Goal: Communication & Community: Answer question/provide support

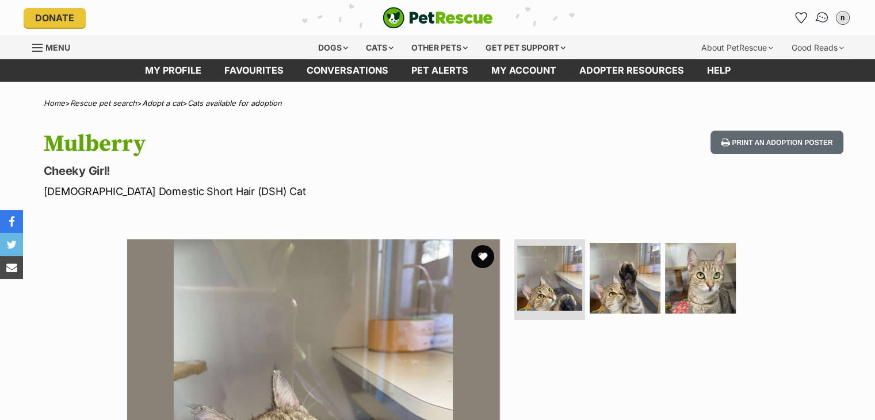
click at [825, 21] on img "Conversations" at bounding box center [822, 17] width 16 height 15
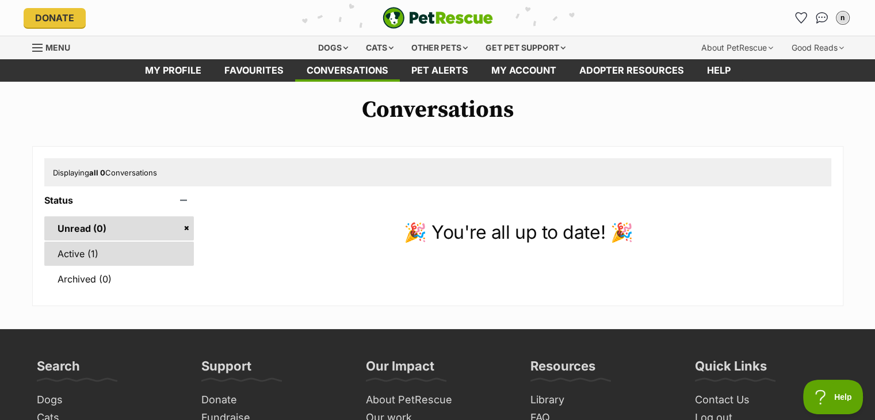
click at [142, 249] on link "Active (1)" at bounding box center [119, 254] width 150 height 24
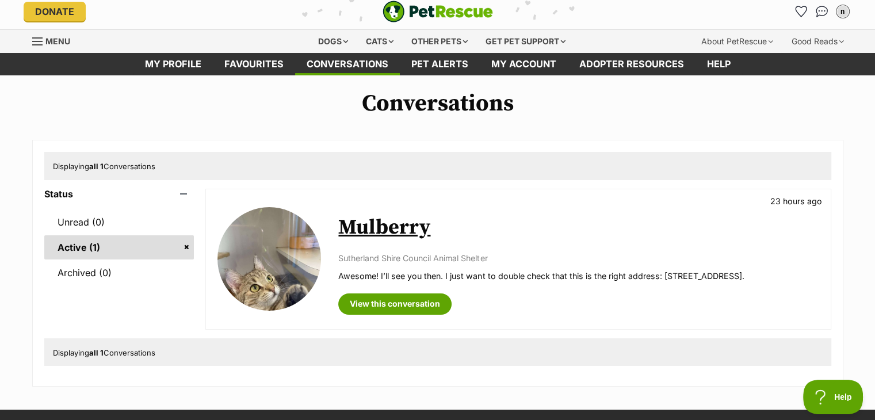
scroll to position [17, 0]
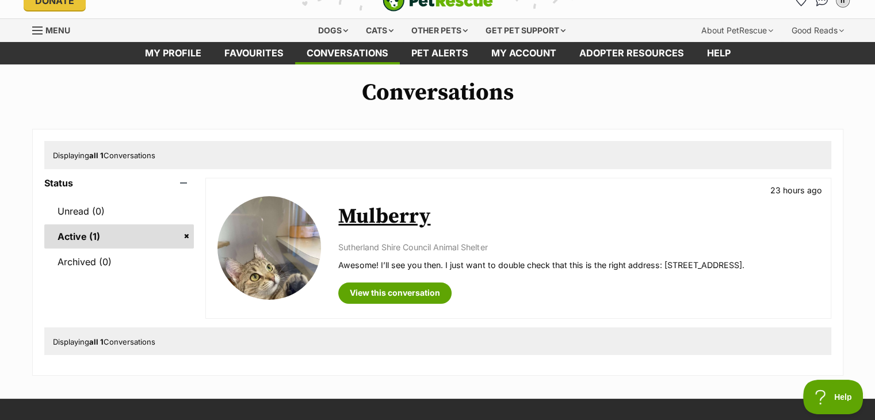
click at [392, 213] on link "Mulberry" at bounding box center [384, 217] width 92 height 26
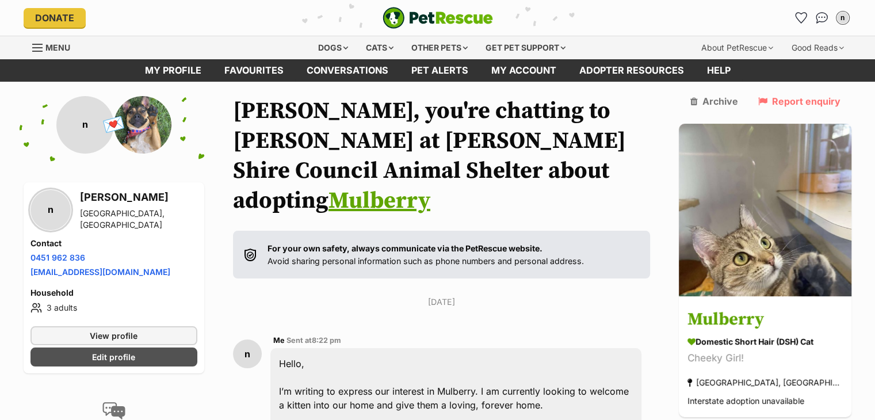
click at [430, 186] on link "Mulberry" at bounding box center [379, 200] width 102 height 29
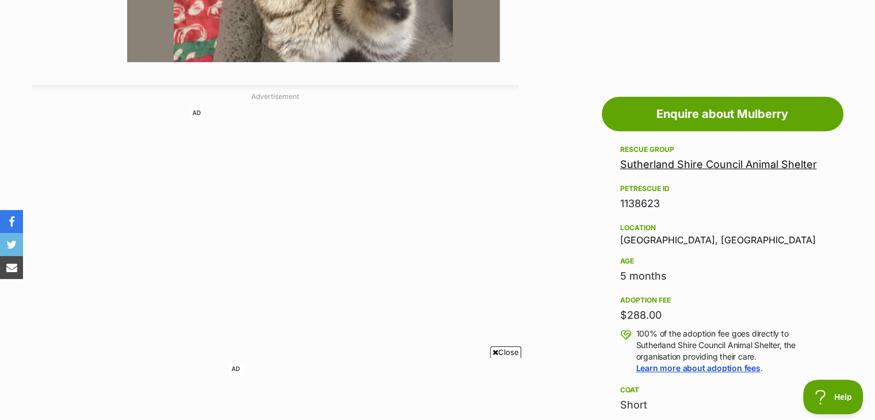
scroll to position [547, 0]
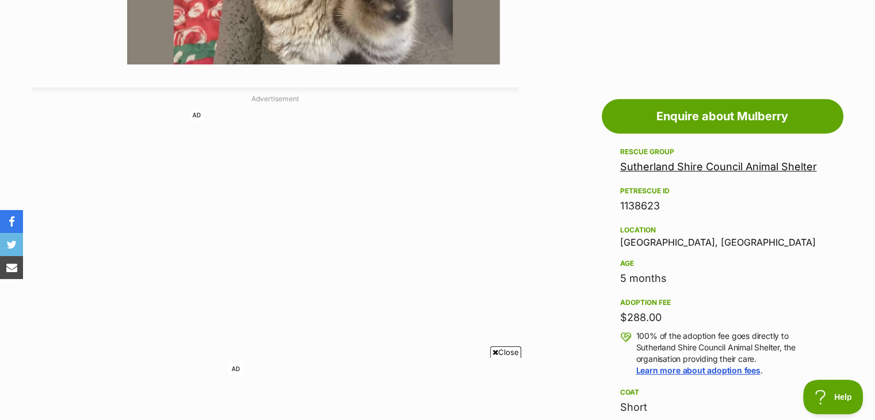
click at [634, 171] on link "Sutherland Shire Council Animal Shelter" at bounding box center [718, 166] width 197 height 12
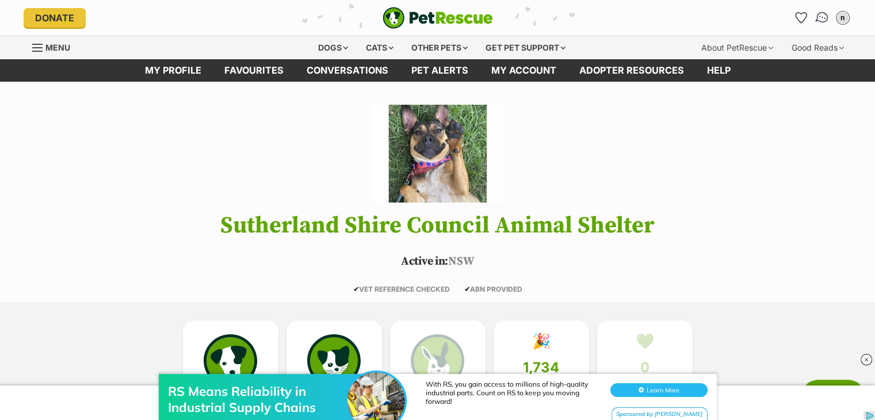
click at [824, 17] on img "Conversations" at bounding box center [822, 17] width 16 height 15
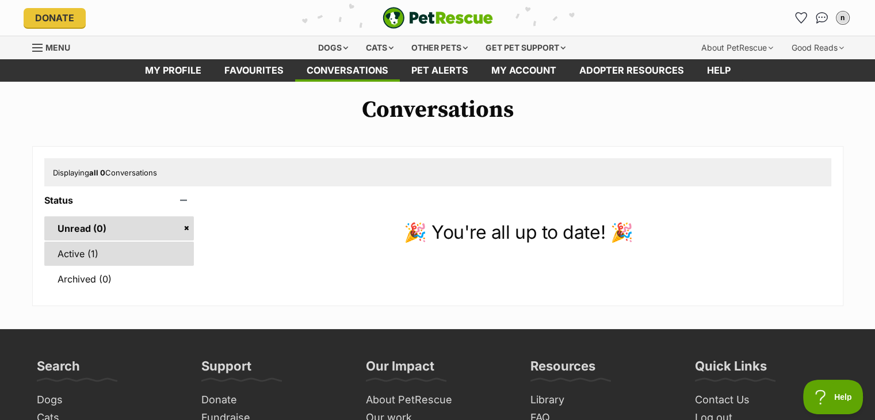
click at [108, 254] on link "Active (1)" at bounding box center [119, 254] width 150 height 24
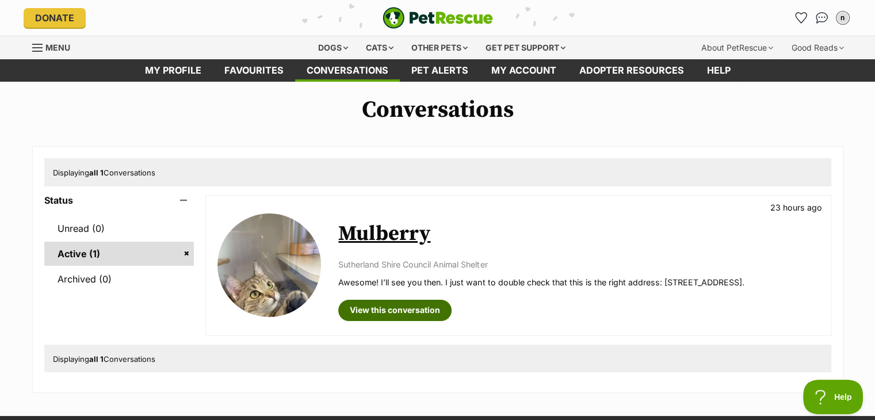
click at [381, 316] on link "View this conversation" at bounding box center [394, 310] width 113 height 21
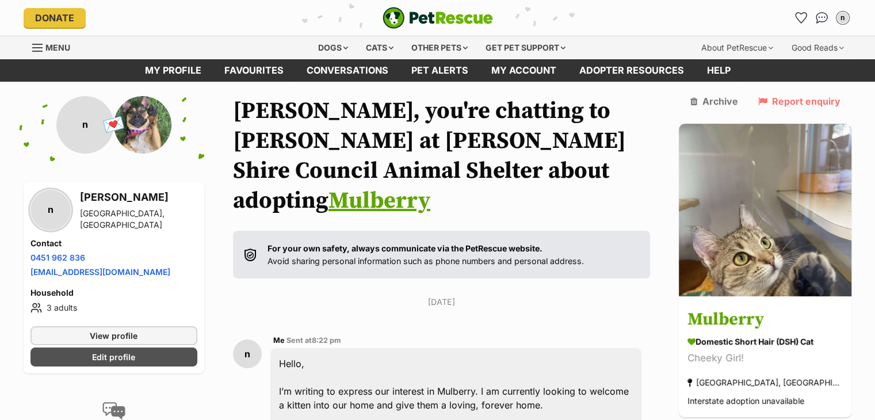
click at [430, 186] on link "Mulberry" at bounding box center [379, 200] width 102 height 29
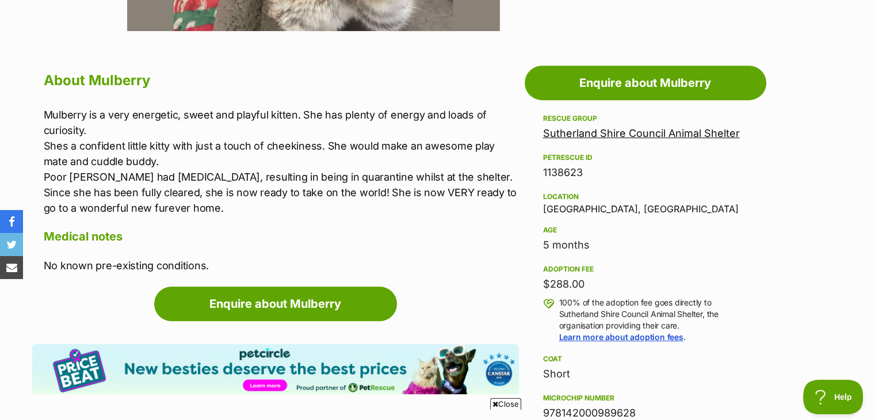
click at [640, 132] on link "Sutherland Shire Council Animal Shelter" at bounding box center [641, 133] width 197 height 12
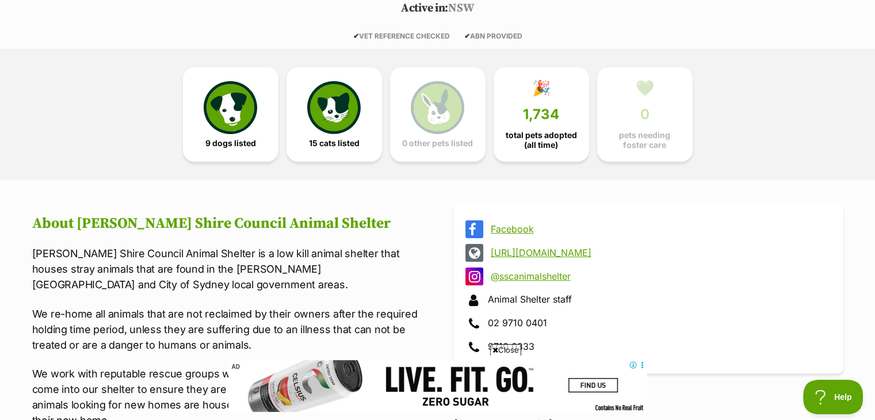
scroll to position [255, 0]
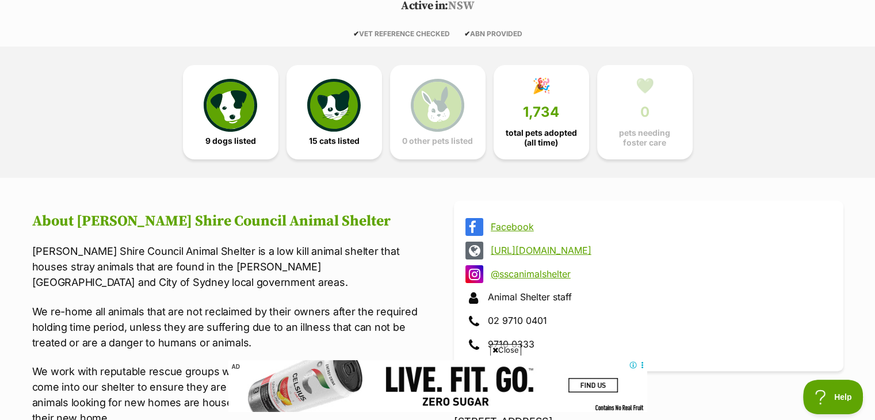
click at [538, 253] on link "http://www.sutherlandshire.nsw.gov.au/Residents/Animals/Animal-Shelter" at bounding box center [659, 250] width 336 height 10
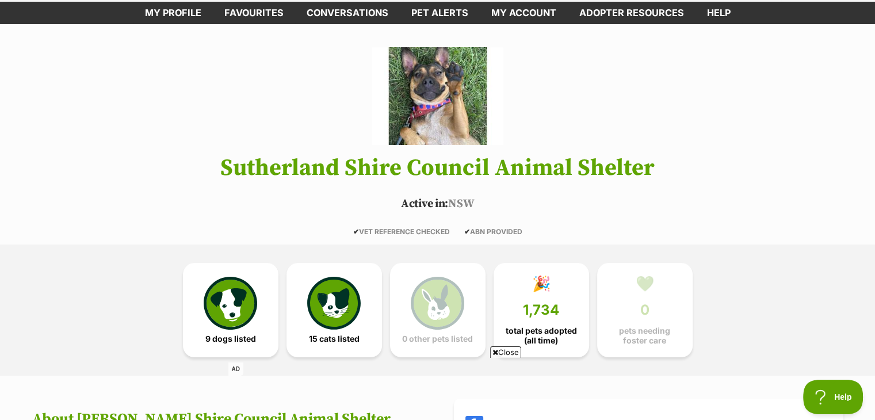
scroll to position [57, 0]
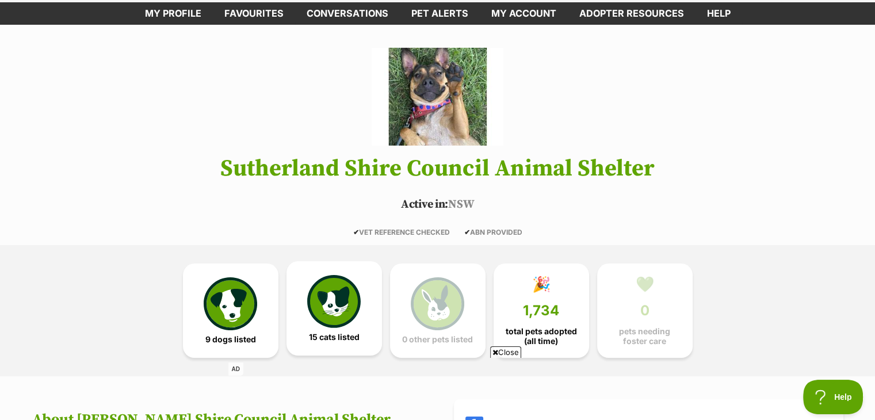
click at [339, 311] on img at bounding box center [333, 301] width 53 height 53
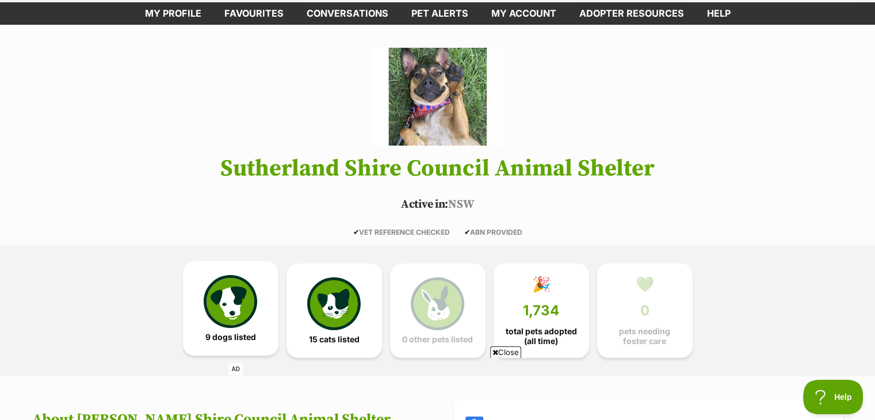
click at [252, 310] on img at bounding box center [230, 301] width 53 height 53
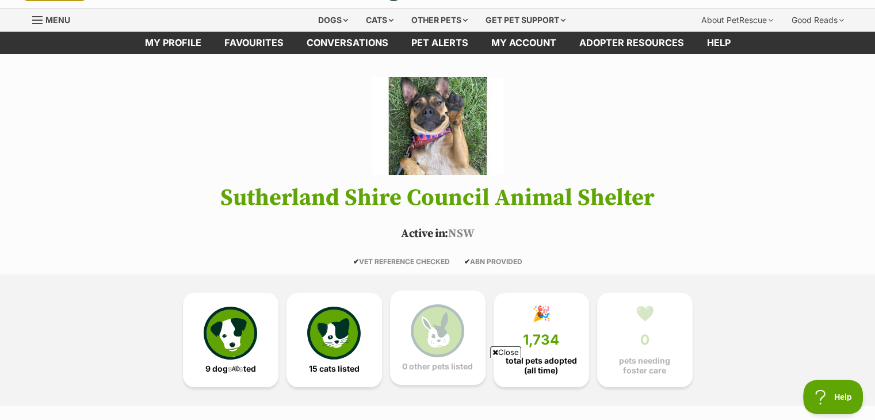
scroll to position [16, 0]
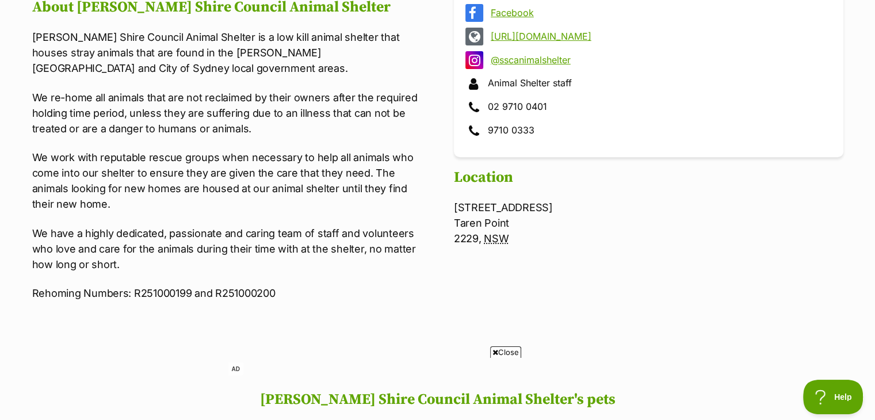
scroll to position [457, 0]
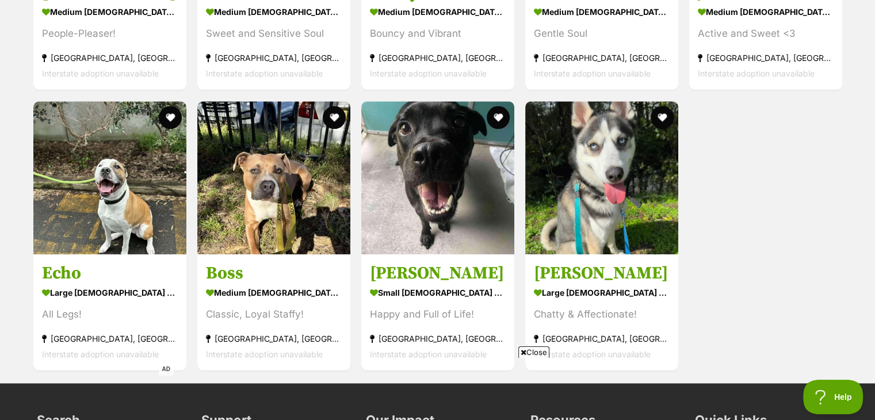
scroll to position [1242, 0]
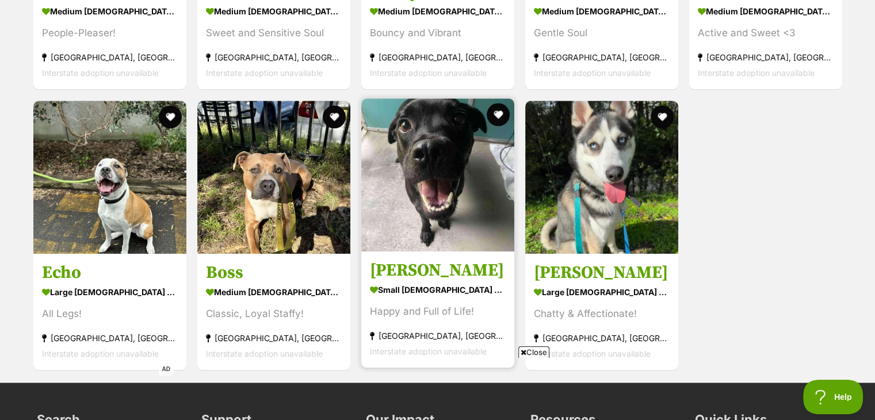
click at [422, 308] on div "Happy and Full of Life!" at bounding box center [438, 312] width 136 height 16
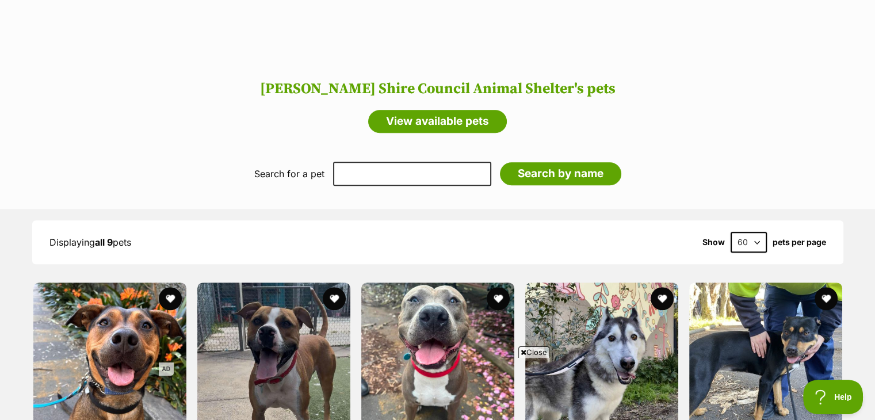
scroll to position [780, 0]
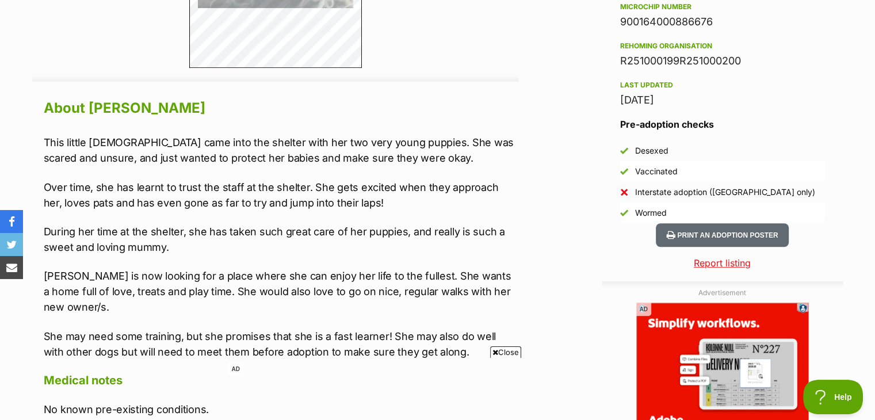
scroll to position [927, 0]
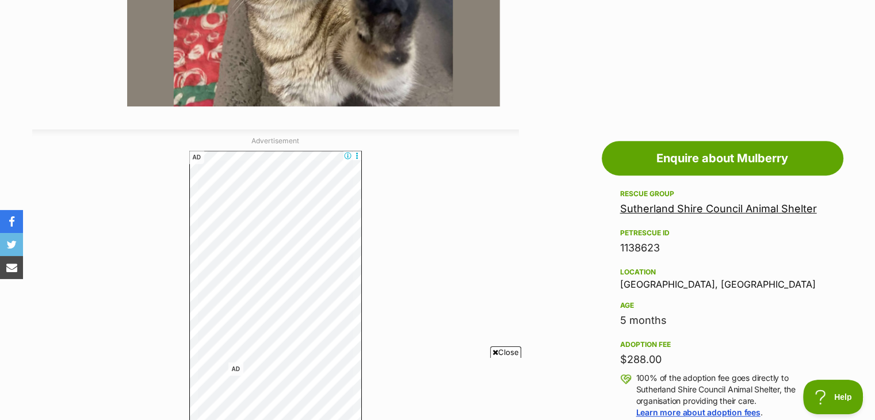
scroll to position [506, 0]
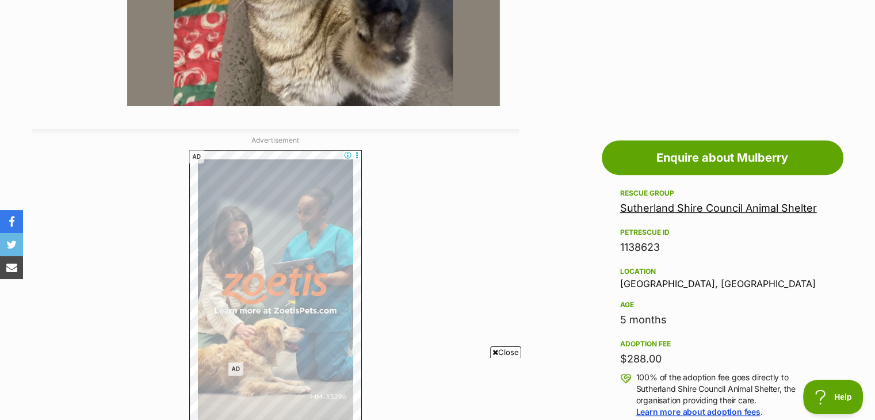
click at [648, 212] on link "Sutherland Shire Council Animal Shelter" at bounding box center [718, 208] width 197 height 12
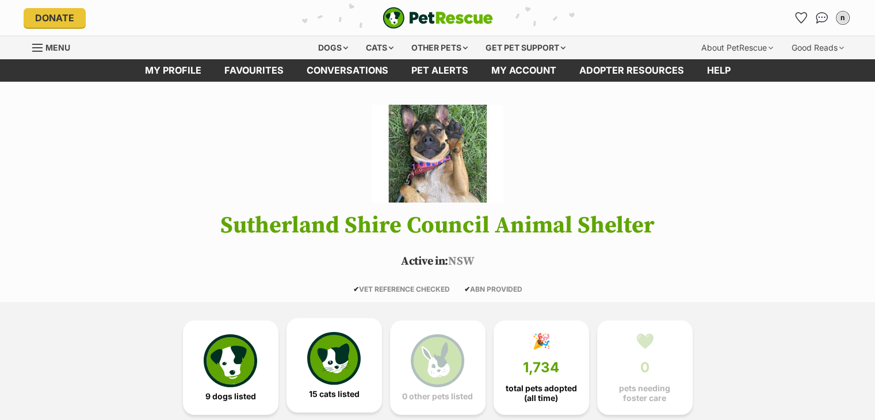
click at [324, 400] on link "15 cats listed" at bounding box center [333, 365] width 95 height 94
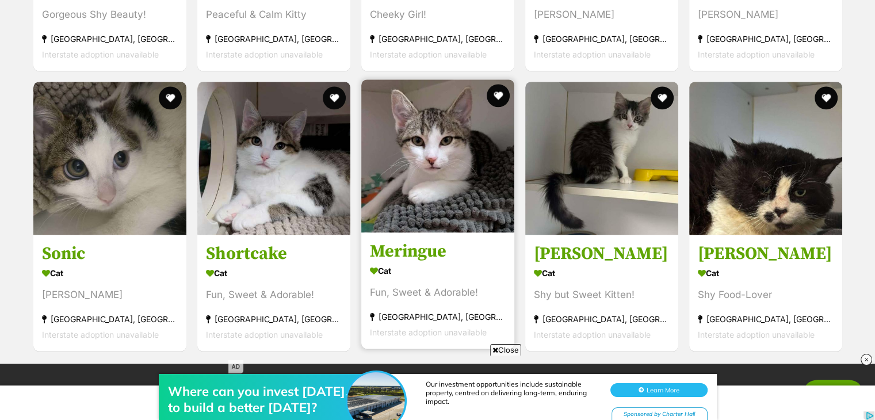
scroll to position [1541, 0]
click at [458, 253] on h3 "Meringue" at bounding box center [438, 252] width 136 height 22
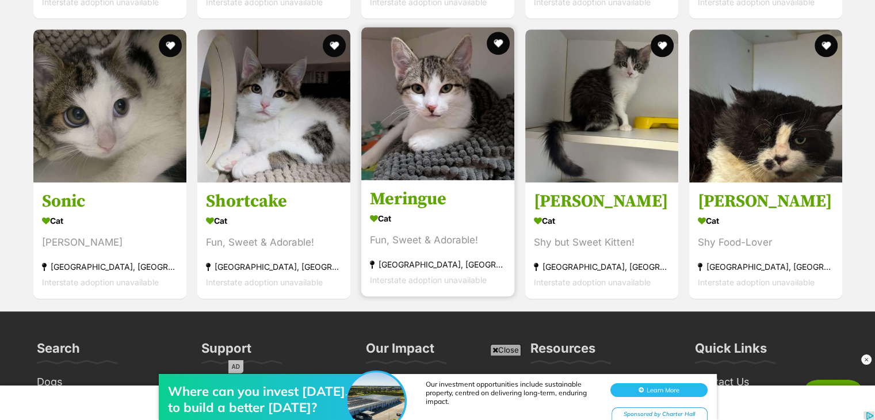
scroll to position [1594, 0]
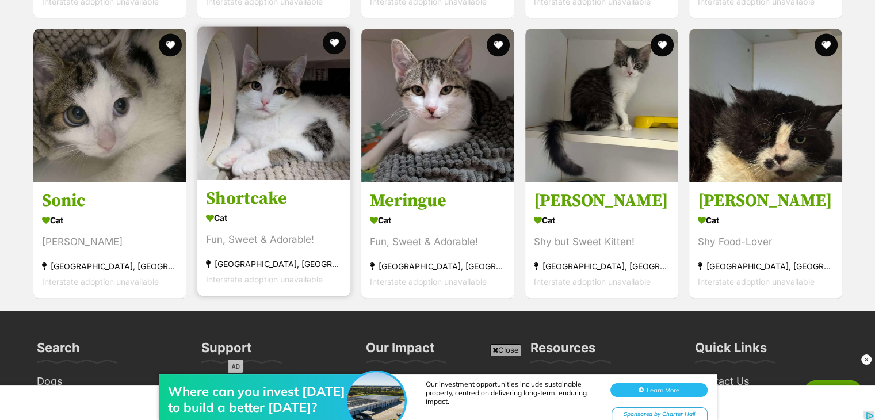
click at [330, 212] on div "Cat" at bounding box center [274, 217] width 136 height 17
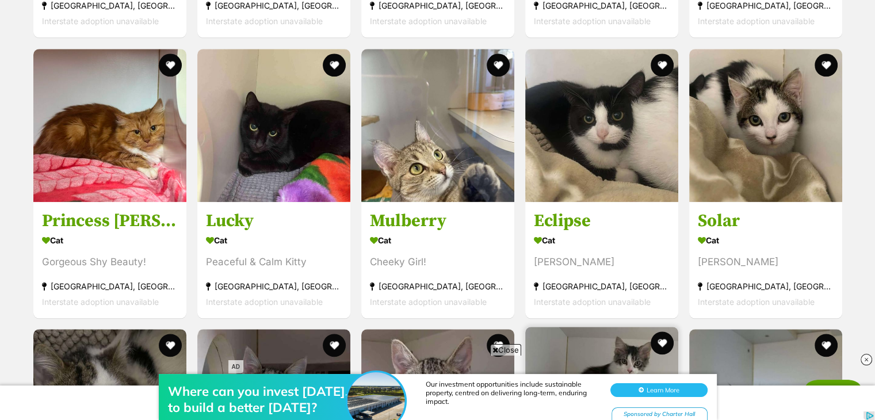
scroll to position [1293, 0]
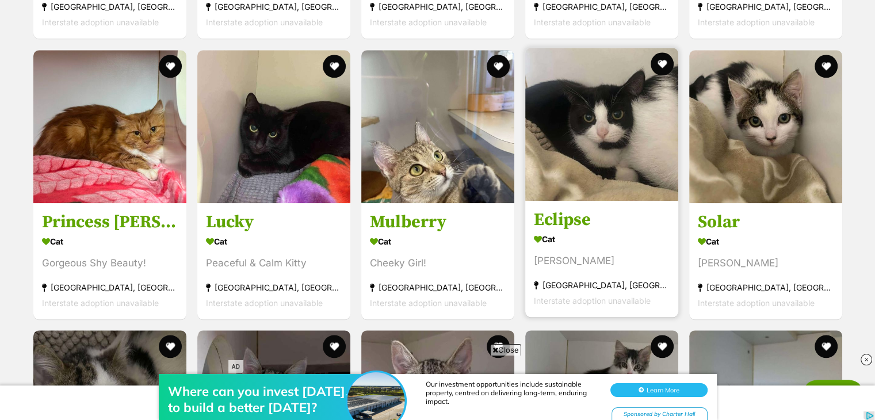
click at [642, 208] on link "Eclipse Cat Shy Sweetheart Taren Point, NSW Interstate adoption unavailable" at bounding box center [601, 258] width 153 height 117
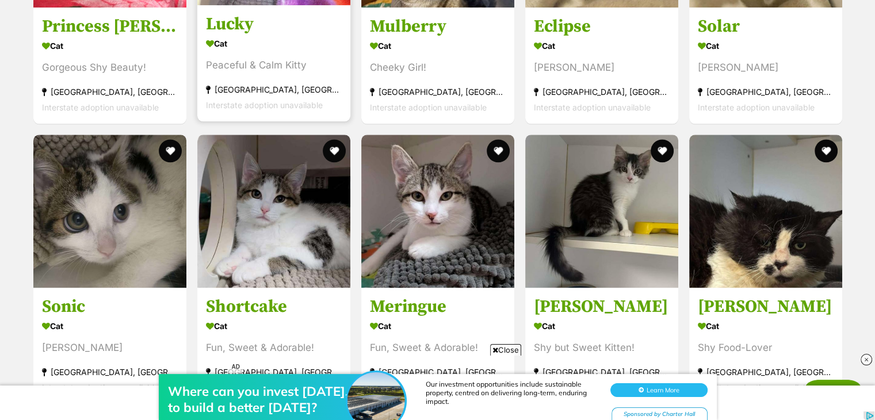
scroll to position [1491, 0]
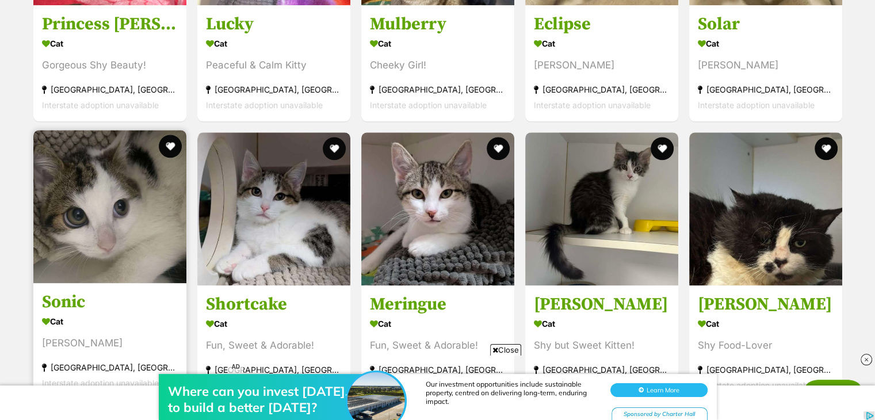
click at [163, 285] on div "Sonic Cat Shy Sweetheart Taren Point, NSW Interstate adoption unavailable" at bounding box center [109, 264] width 155 height 271
click at [163, 285] on link at bounding box center [109, 280] width 153 height 12
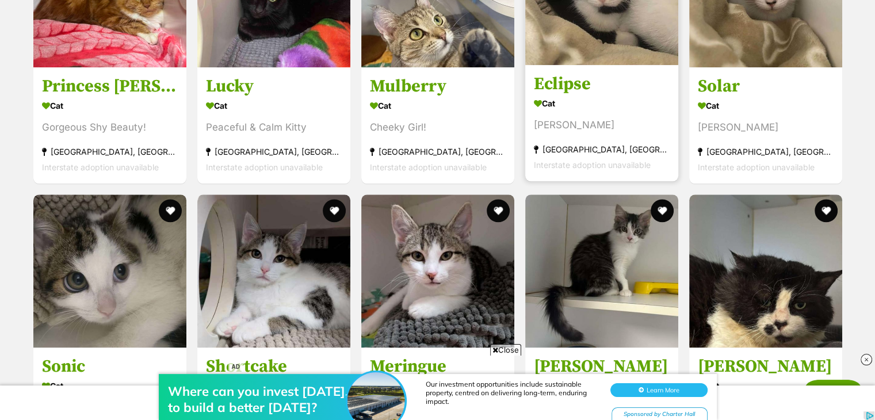
scroll to position [1419, 0]
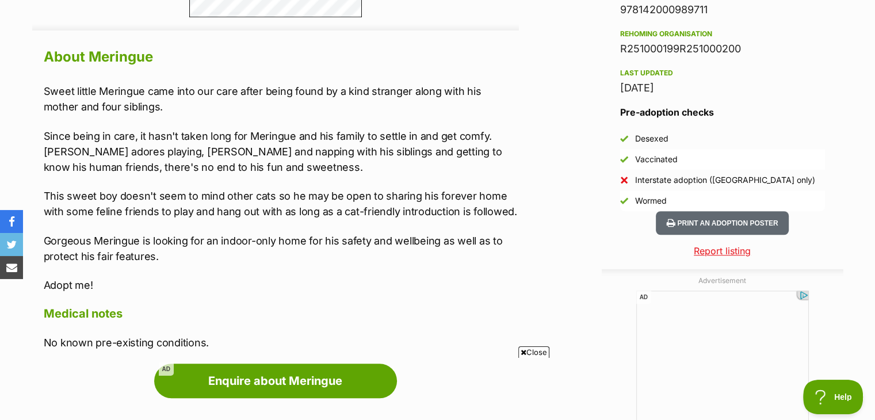
scroll to position [983, 0]
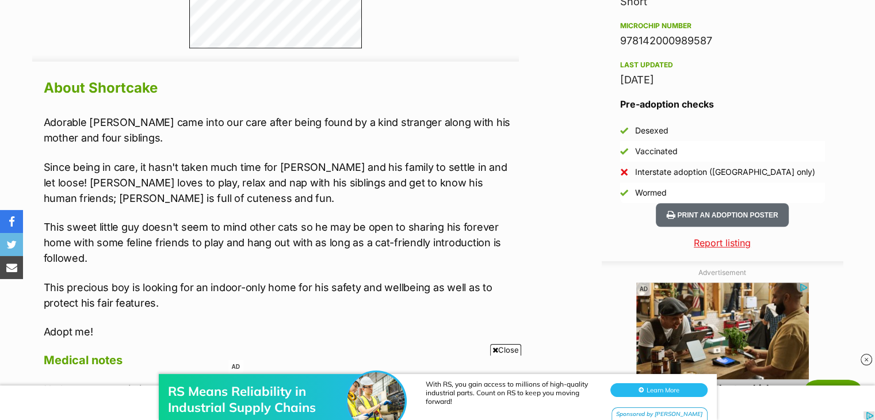
scroll to position [954, 0]
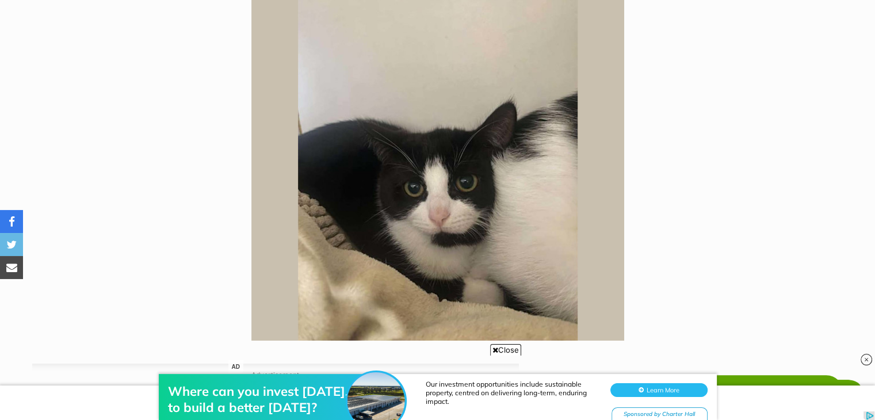
scroll to position [268, 0]
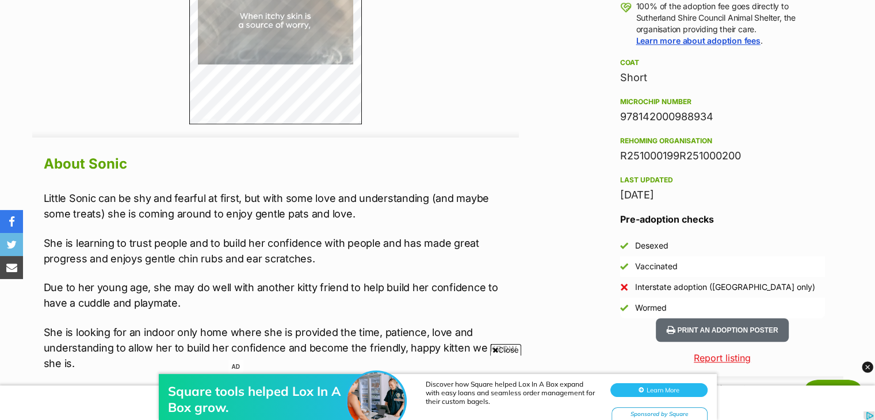
scroll to position [878, 0]
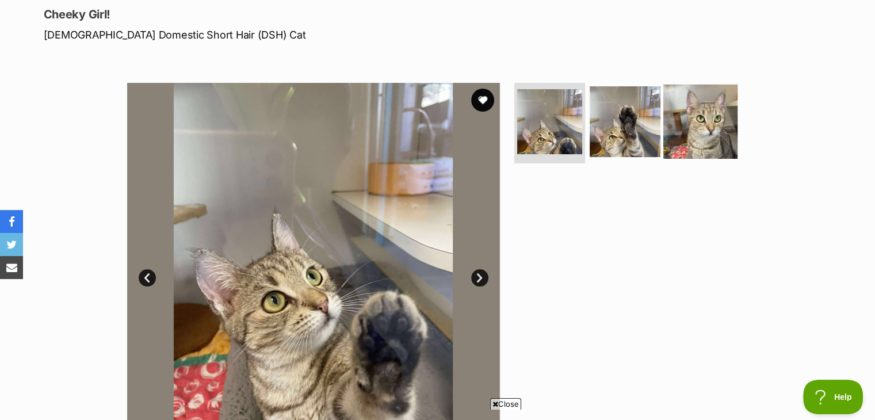
click at [680, 123] on img at bounding box center [700, 122] width 74 height 74
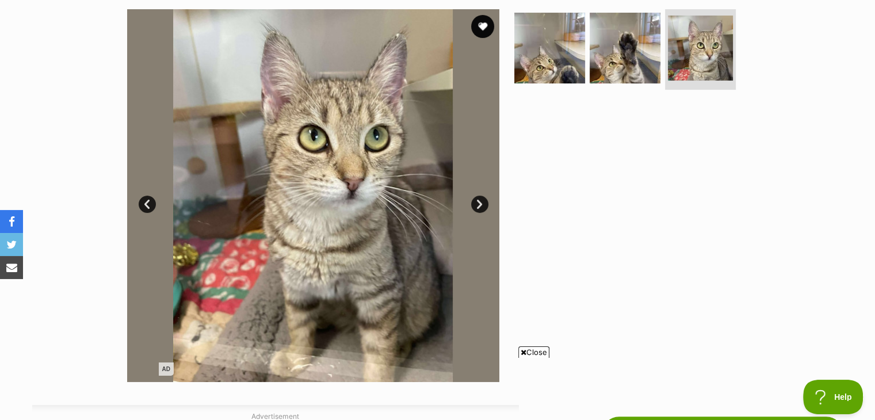
scroll to position [230, 0]
click at [469, 201] on img at bounding box center [313, 195] width 373 height 373
click at [530, 62] on img at bounding box center [549, 48] width 74 height 74
